Goal: Task Accomplishment & Management: Manage account settings

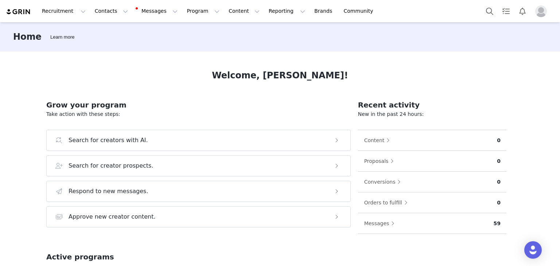
click at [19, 8] on img at bounding box center [19, 11] width 26 height 7
click at [184, 9] on button "Program Program" at bounding box center [203, 11] width 42 height 16
click at [185, 8] on button "Program Program" at bounding box center [203, 11] width 42 height 16
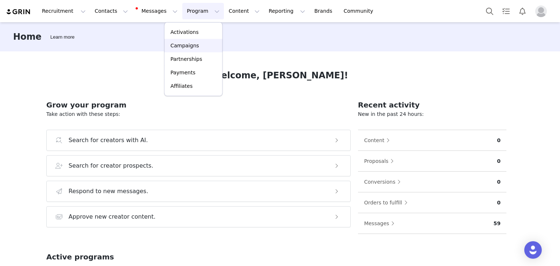
click at [179, 44] on p "Campaigns" at bounding box center [184, 46] width 28 height 8
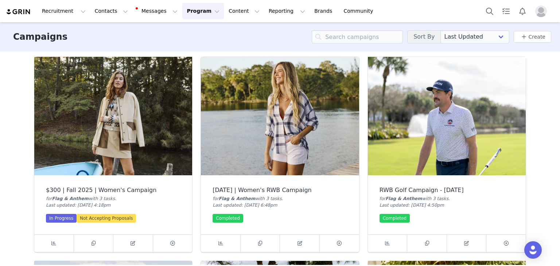
click at [122, 149] on img at bounding box center [113, 116] width 158 height 118
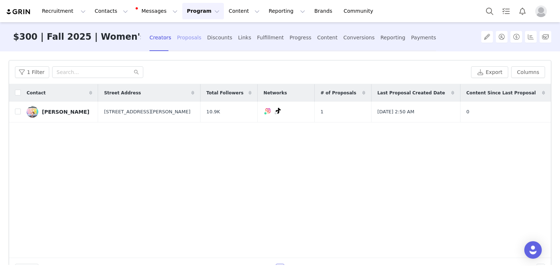
click at [188, 38] on div "Proposals" at bounding box center [189, 37] width 24 height 19
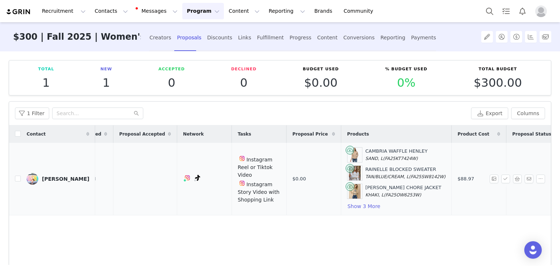
scroll to position [0, 46]
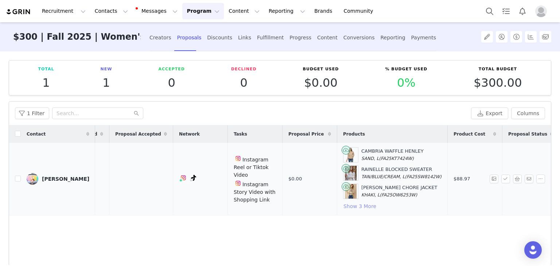
click at [343, 206] on button "Show 3 More" at bounding box center [360, 206] width 34 height 9
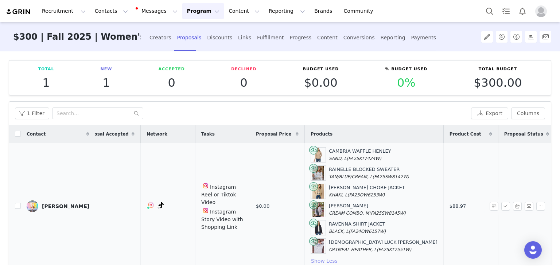
scroll to position [0, 100]
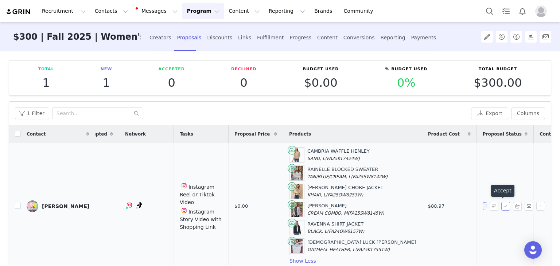
click at [501, 206] on button "button" at bounding box center [505, 206] width 9 height 9
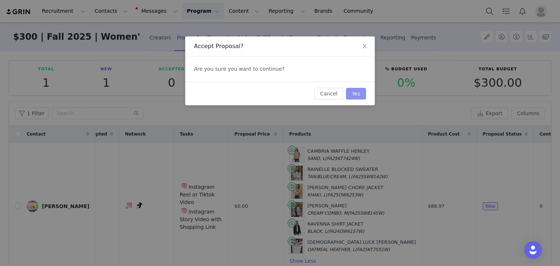
click at [359, 93] on button "Yes" at bounding box center [356, 94] width 20 height 12
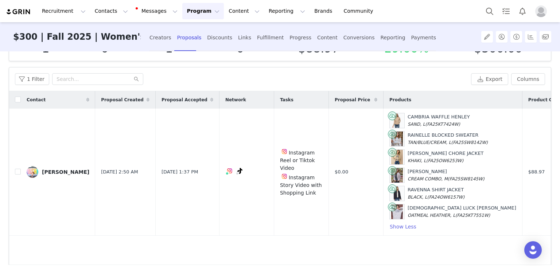
scroll to position [0, 0]
